Goal: Navigation & Orientation: Find specific page/section

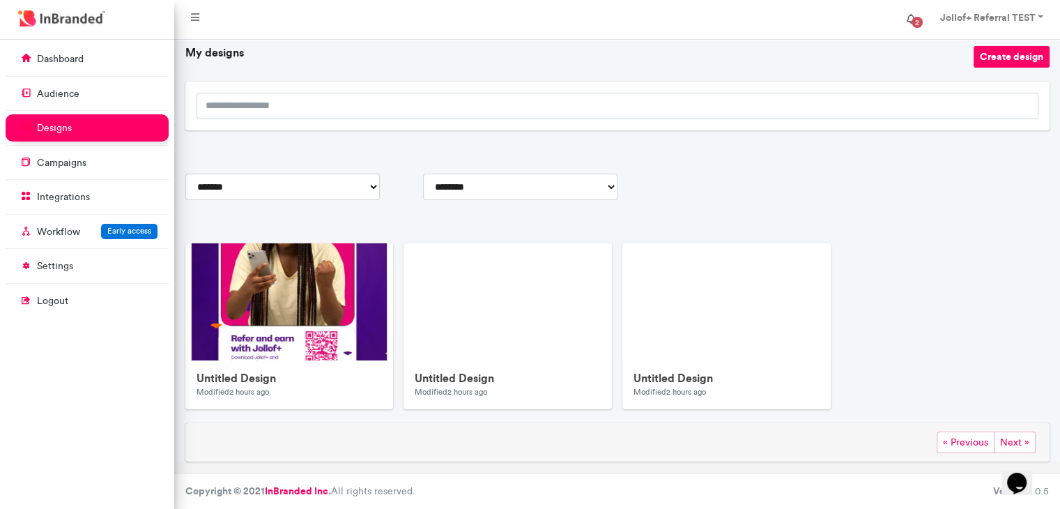
click at [913, 17] on span "2" at bounding box center [917, 22] width 22 height 22
